Goal: Navigation & Orientation: Find specific page/section

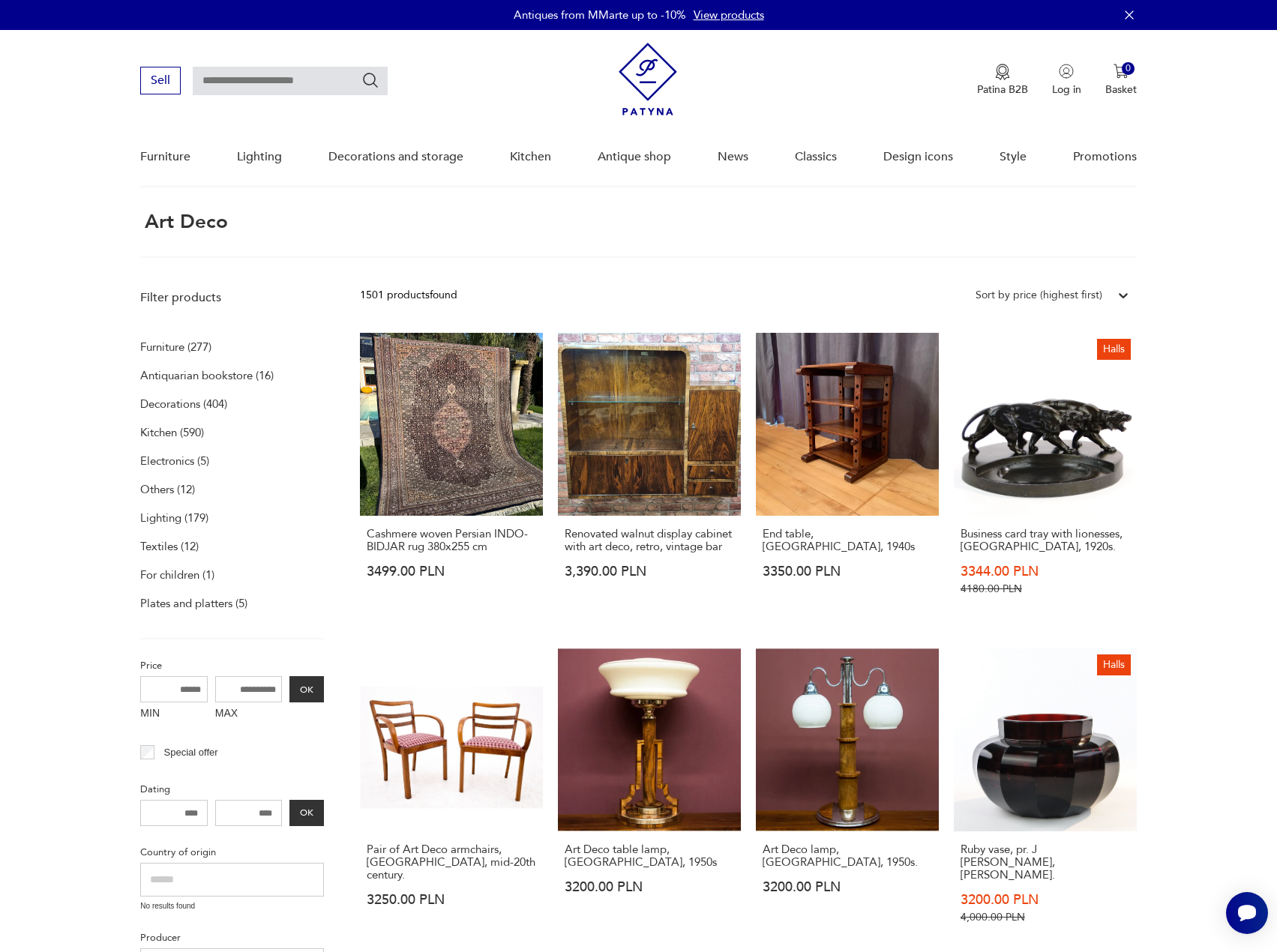
click at [160, 340] on font "Furniture (277)" at bounding box center [176, 347] width 71 height 15
click at [173, 351] on font "Furniture (277)" at bounding box center [176, 347] width 71 height 15
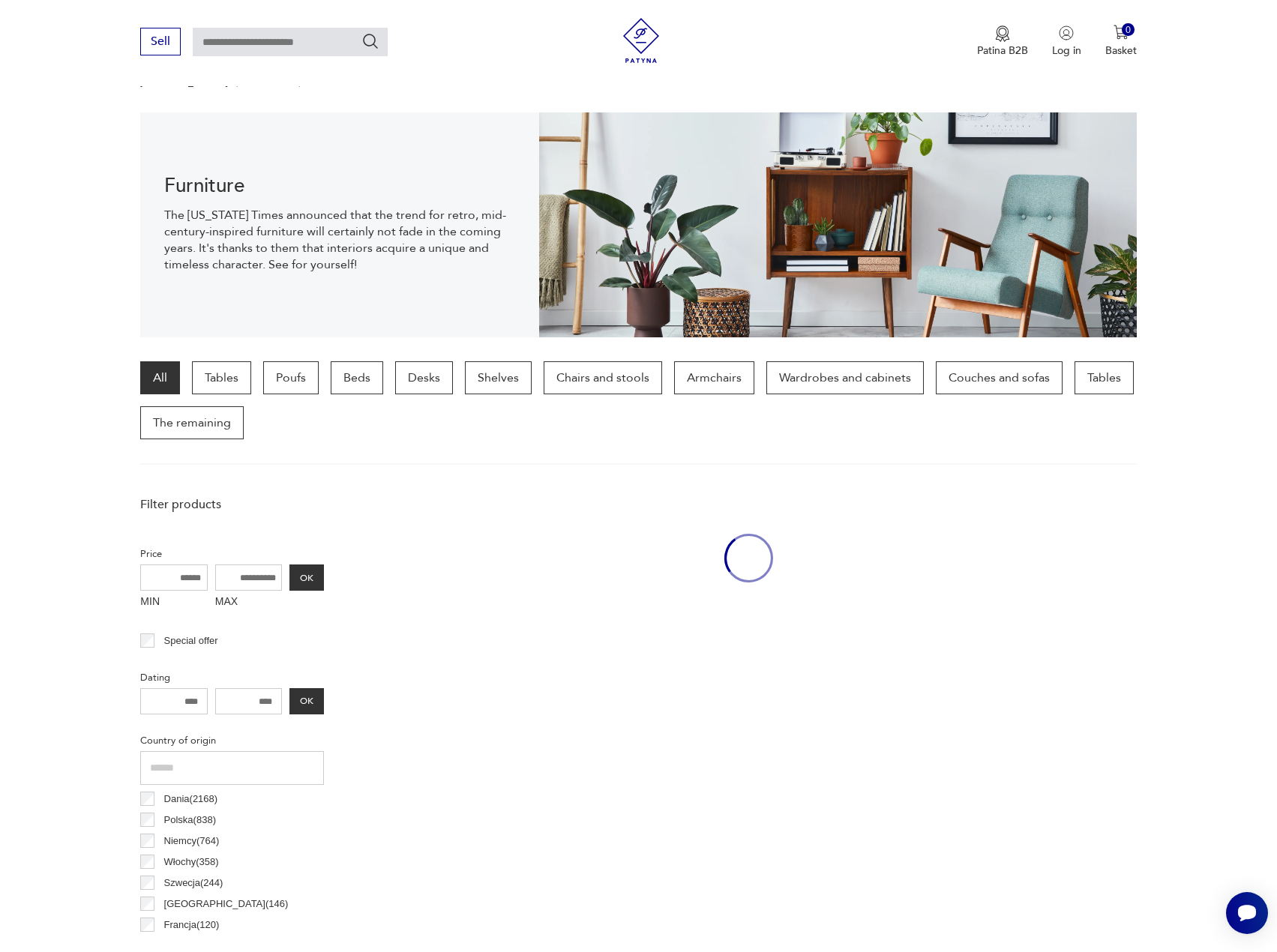
scroll to position [149, 0]
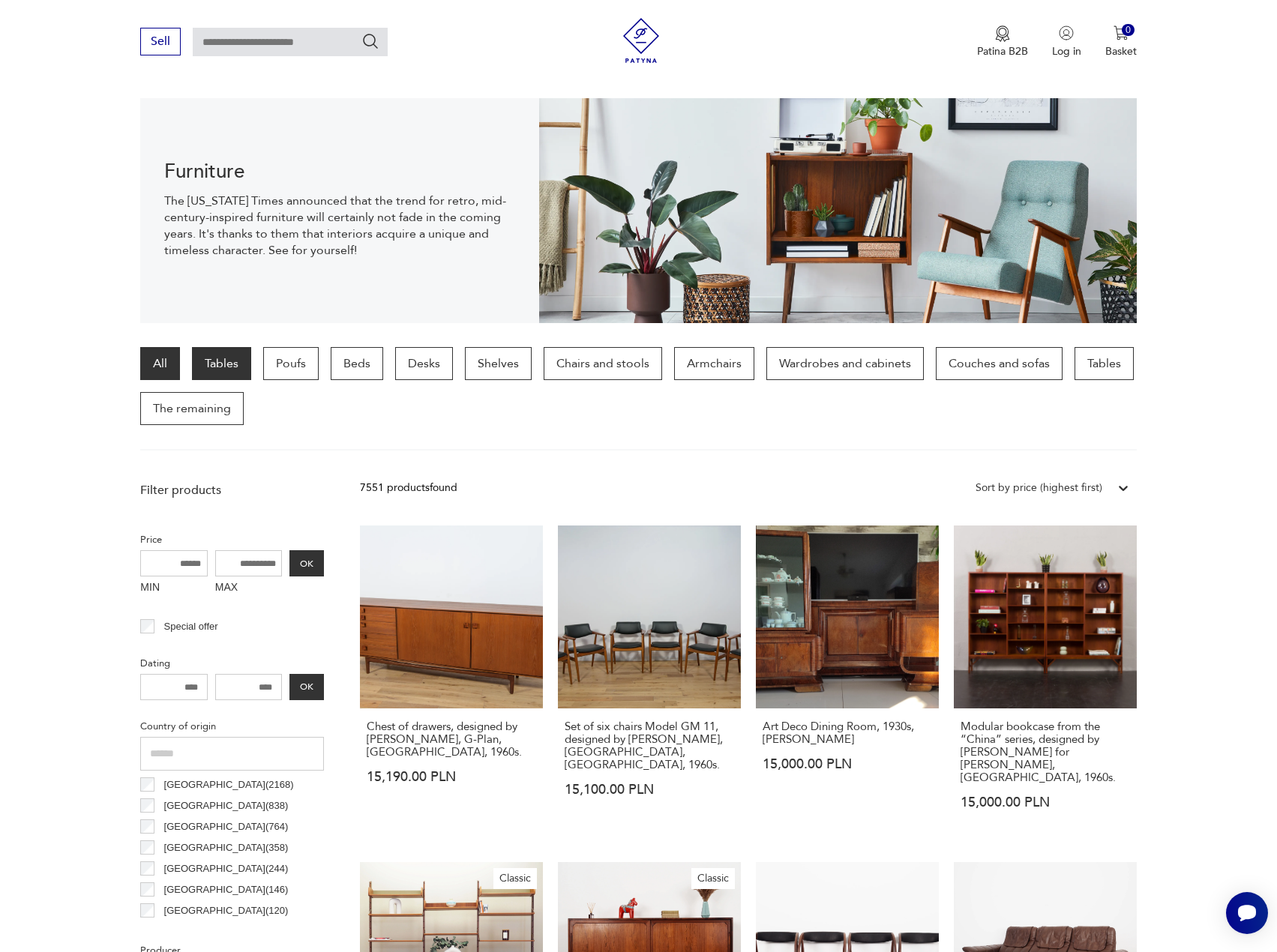
click at [219, 363] on font "Tables" at bounding box center [221, 363] width 34 height 17
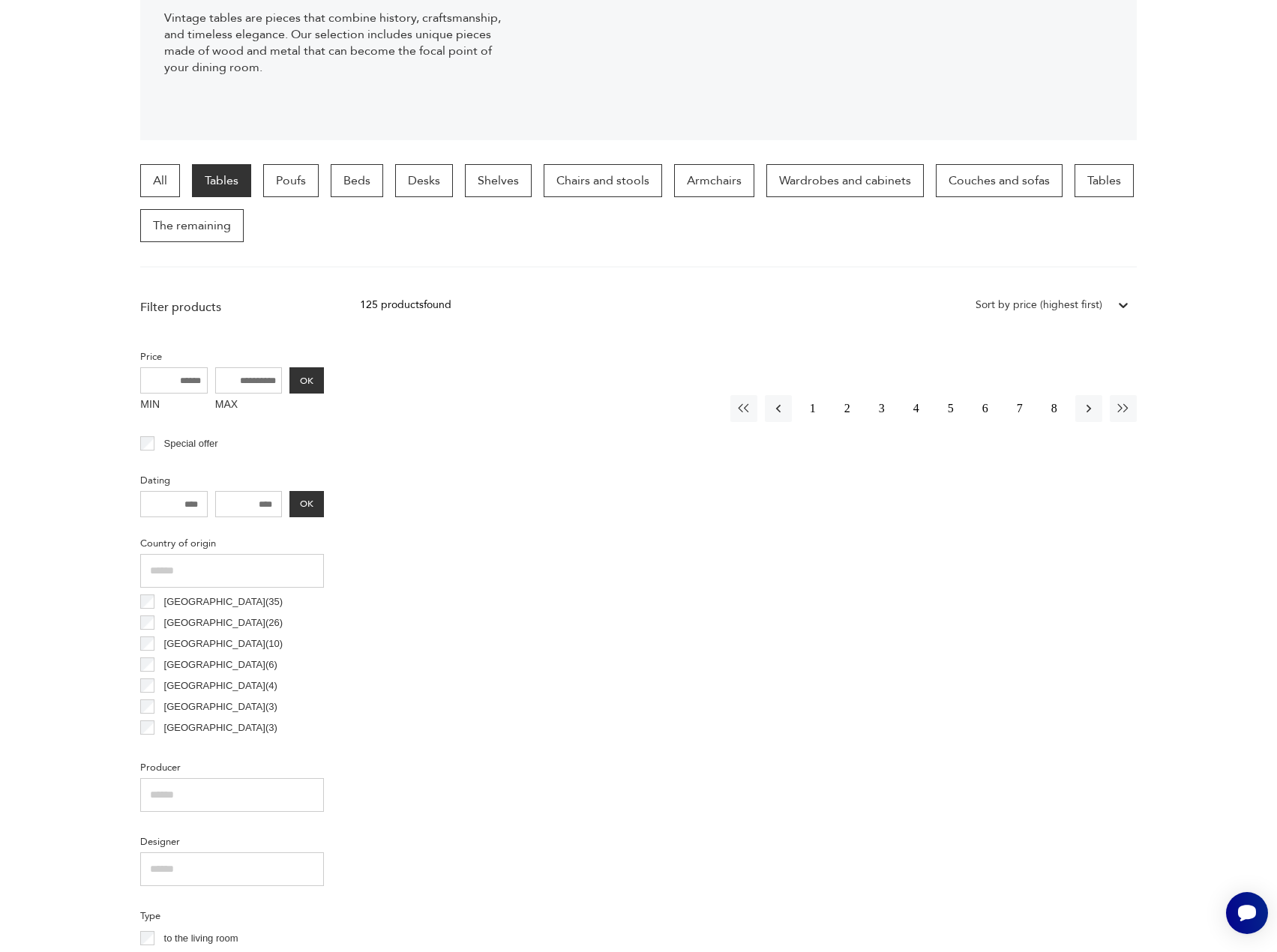
scroll to position [53, 0]
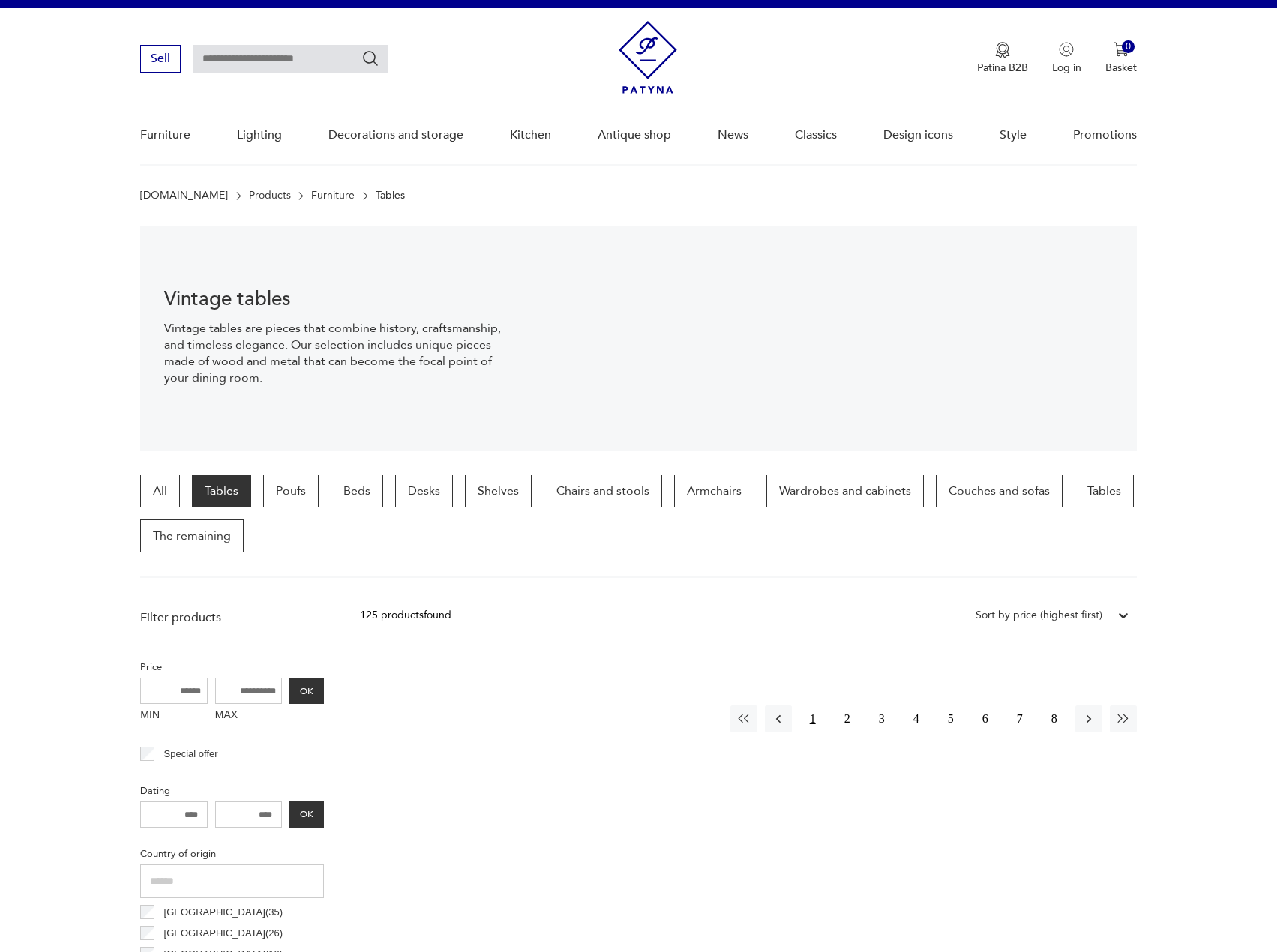
click at [822, 726] on button "1" at bounding box center [813, 719] width 27 height 27
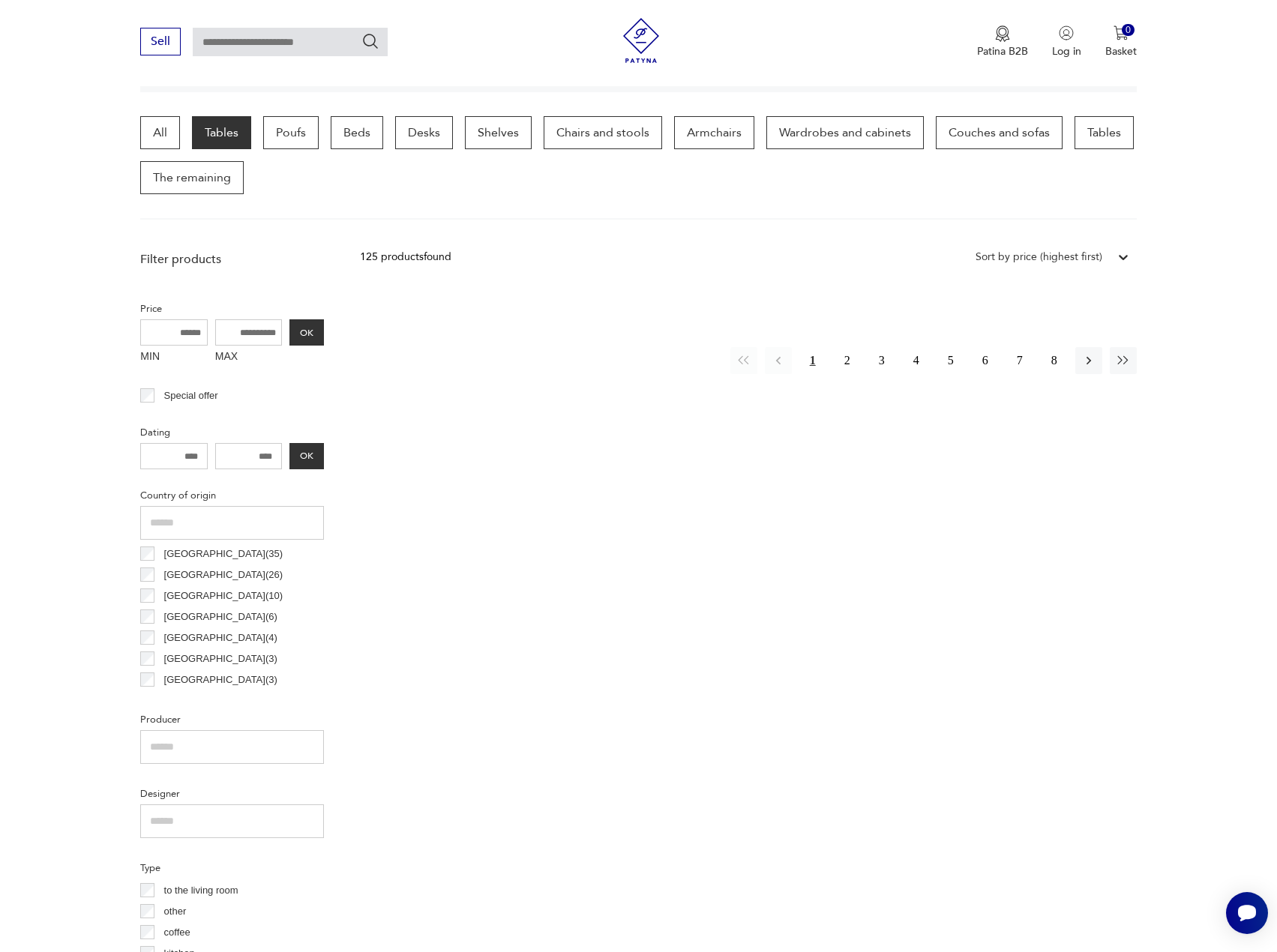
scroll to position [398, 0]
